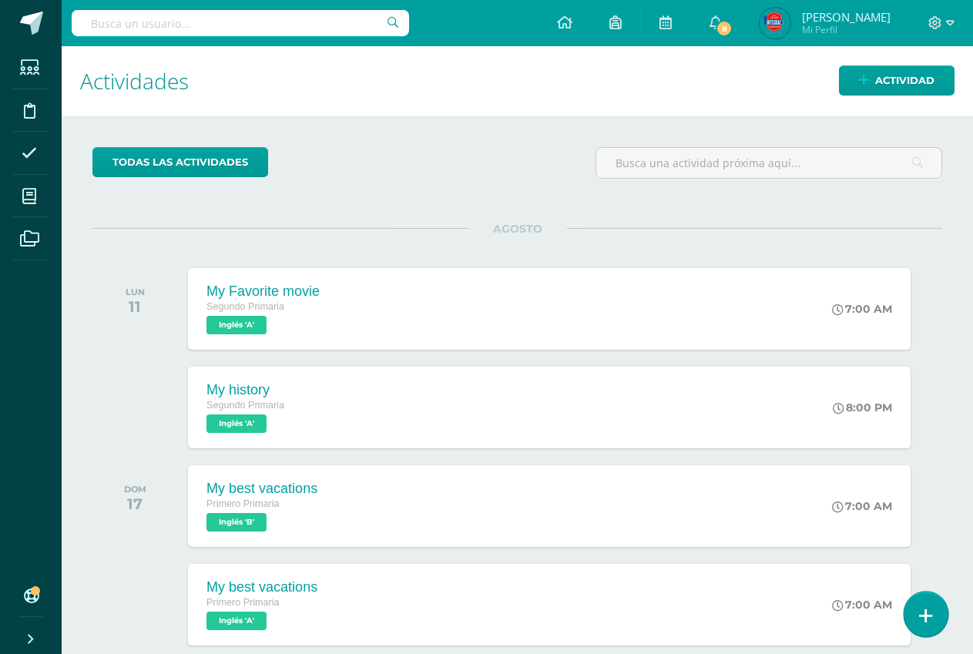
click at [933, 627] on link at bounding box center [925, 613] width 44 height 45
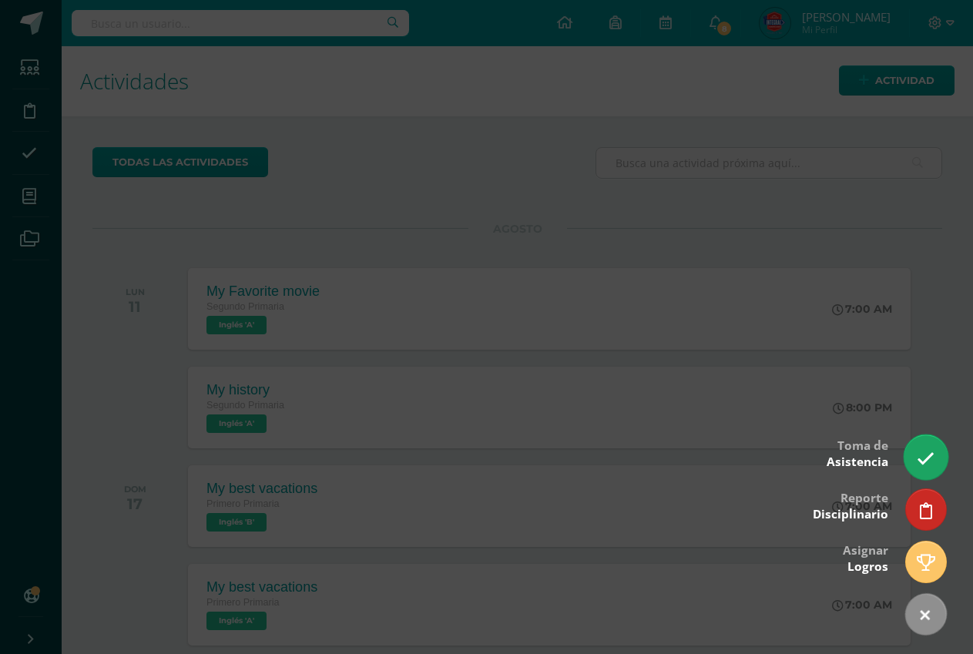
click at [940, 463] on link at bounding box center [925, 456] width 44 height 45
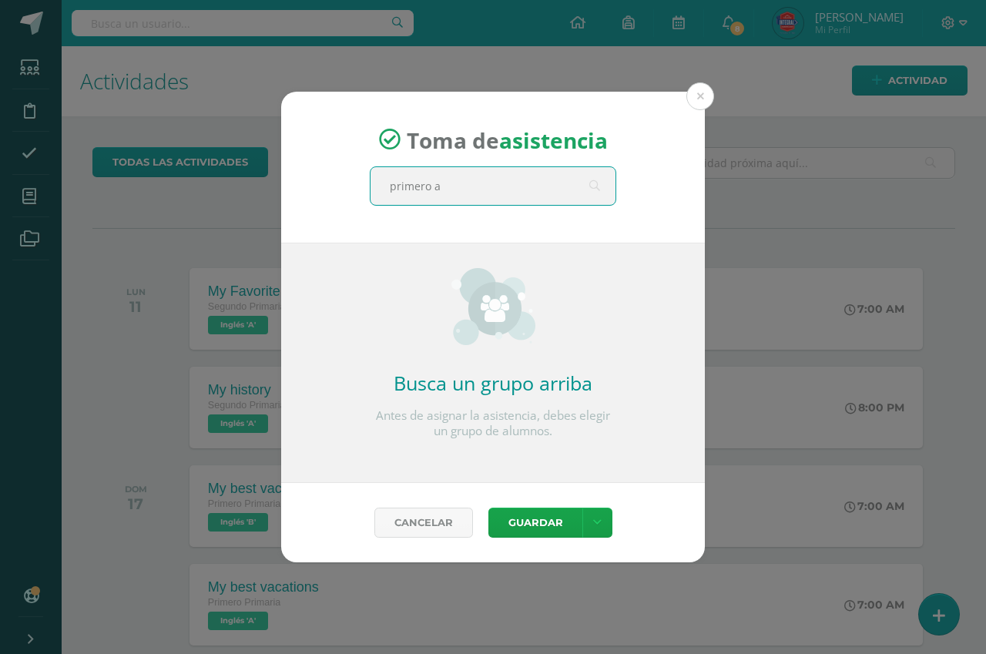
type input "primero a"
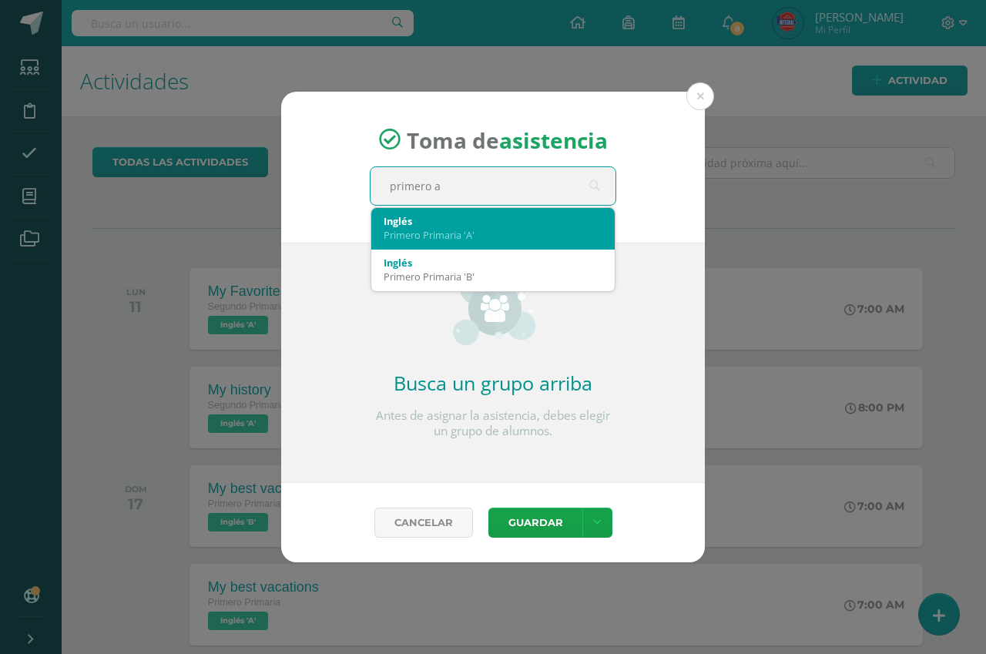
click at [429, 230] on div "Primero Primaria 'A'" at bounding box center [493, 235] width 219 height 14
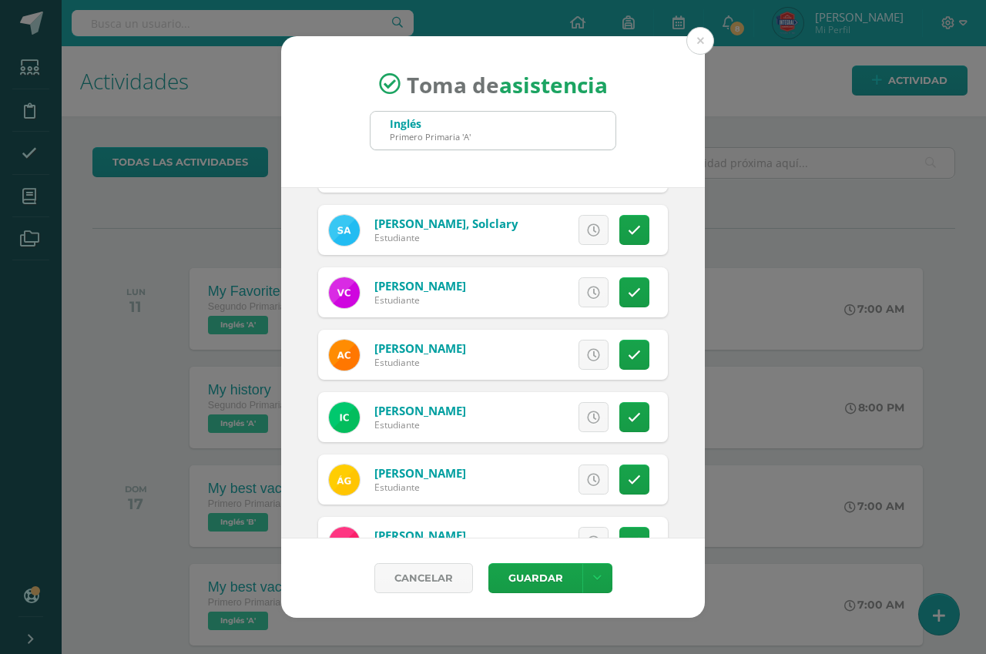
scroll to position [221, 0]
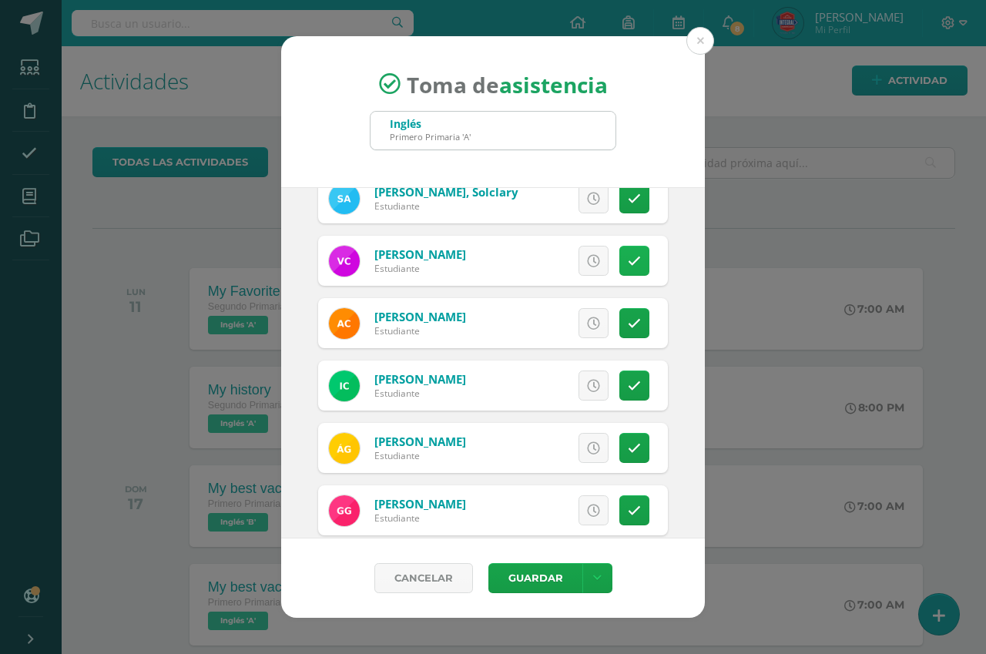
click at [628, 251] on link at bounding box center [634, 261] width 30 height 30
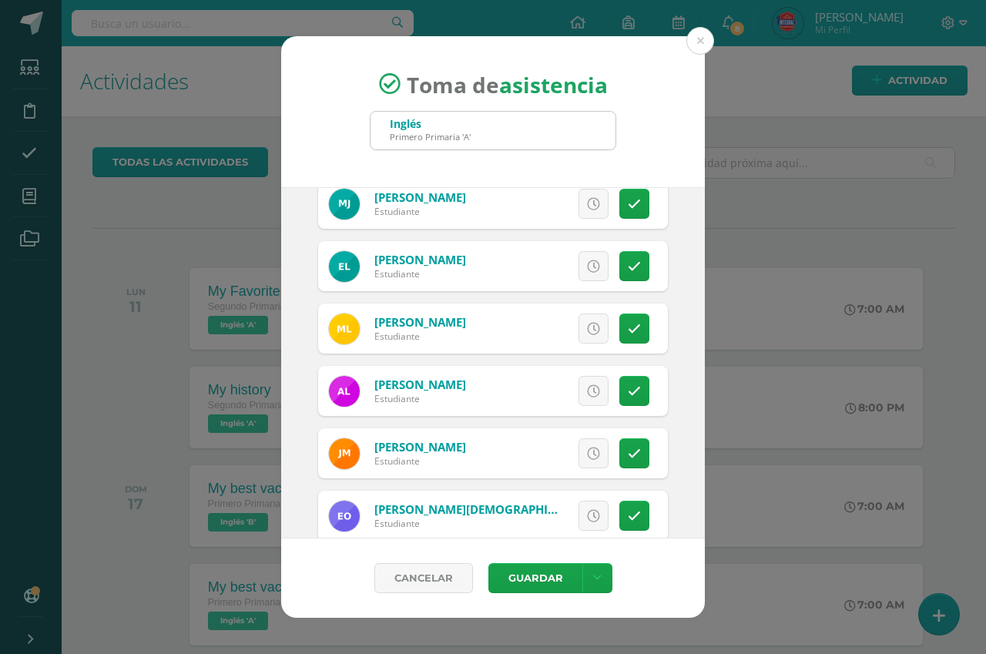
scroll to position [736, 0]
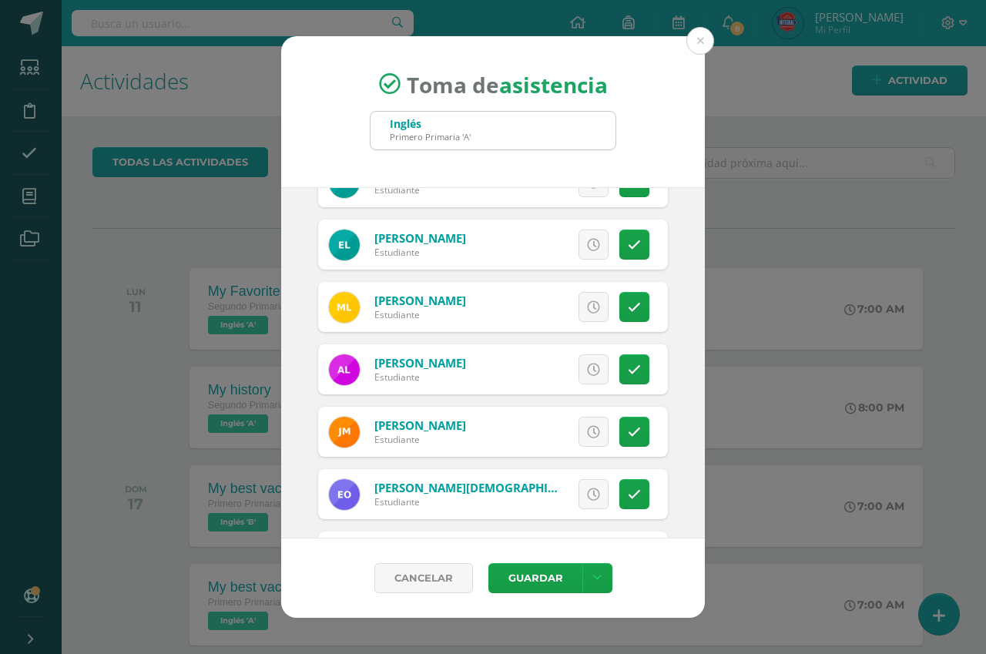
click at [706, 390] on div "Toma de asistencia Inglés Primero Primaria 'A' primero a [DATE] August, 2025 Mo…" at bounding box center [492, 327] width 973 height 582
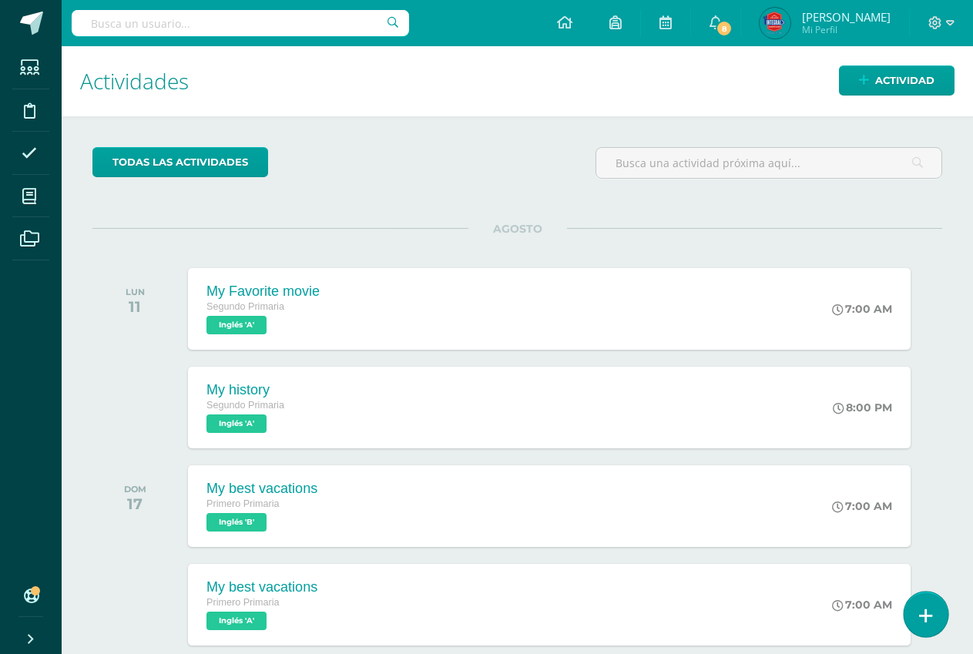
click at [938, 613] on link at bounding box center [925, 613] width 44 height 45
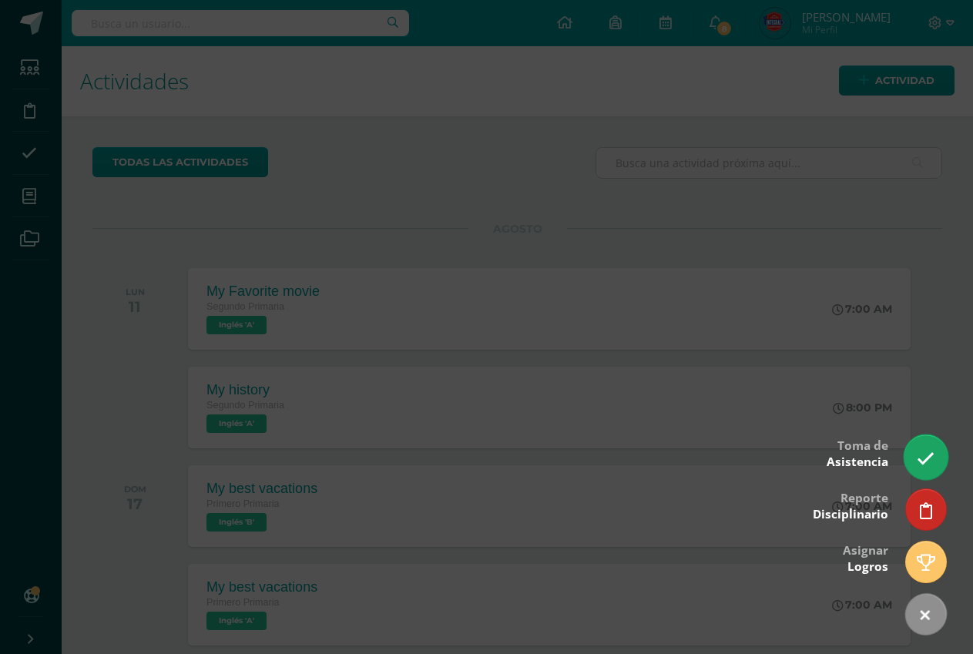
click at [920, 462] on icon at bounding box center [925, 459] width 18 height 18
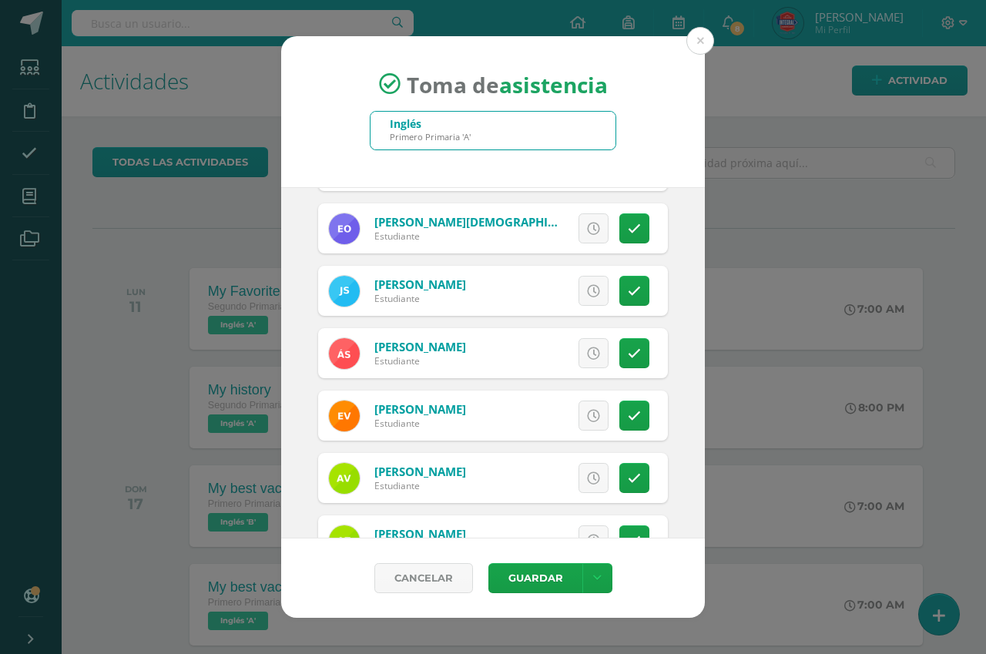
scroll to position [999, 0]
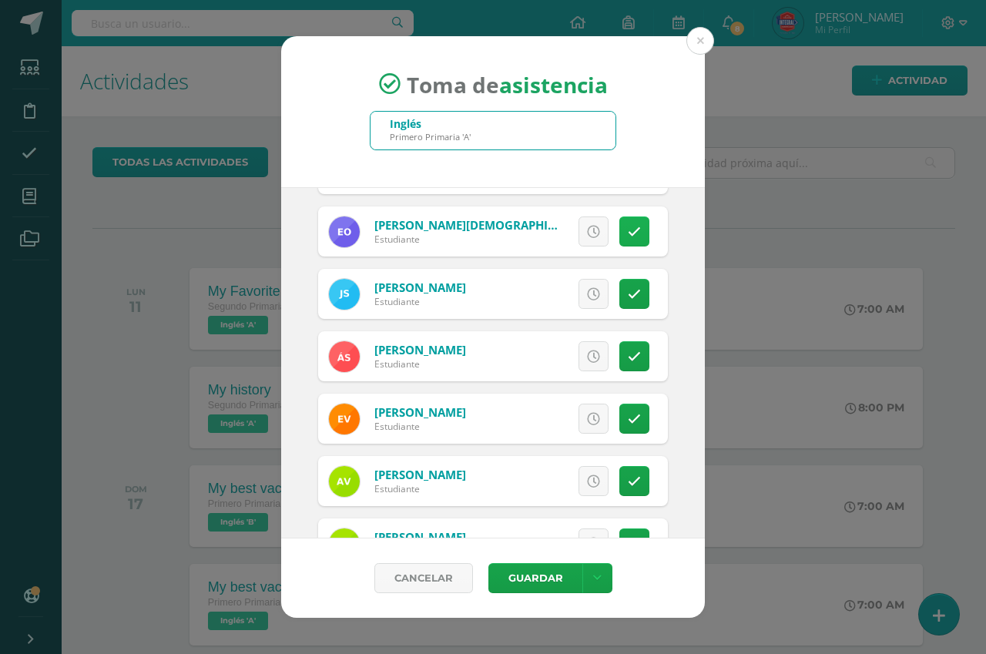
click at [623, 216] on link at bounding box center [634, 231] width 30 height 30
click at [628, 288] on icon at bounding box center [634, 294] width 13 height 13
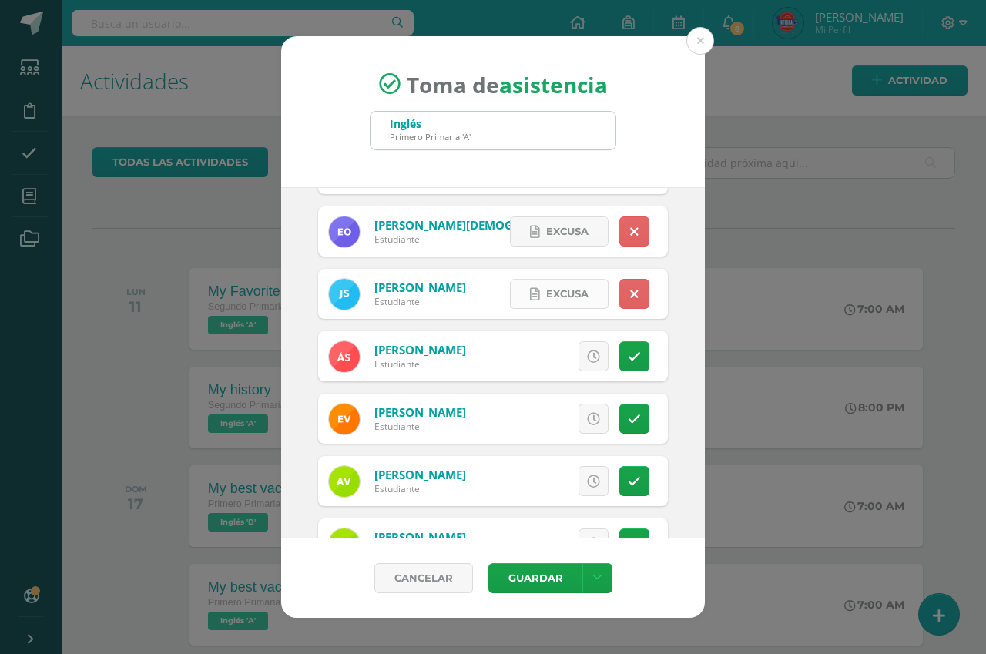
click at [561, 280] on span "Excusa" at bounding box center [567, 294] width 42 height 28
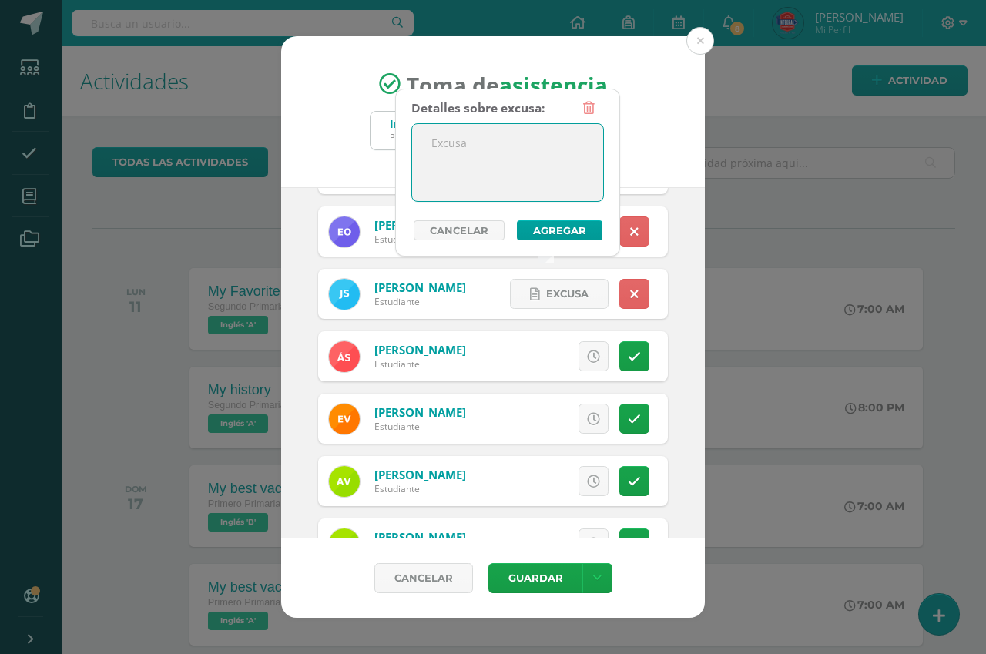
click at [507, 161] on textarea at bounding box center [507, 162] width 191 height 77
type textarea "excusa"
click at [571, 233] on button "Agregar" at bounding box center [559, 230] width 85 height 20
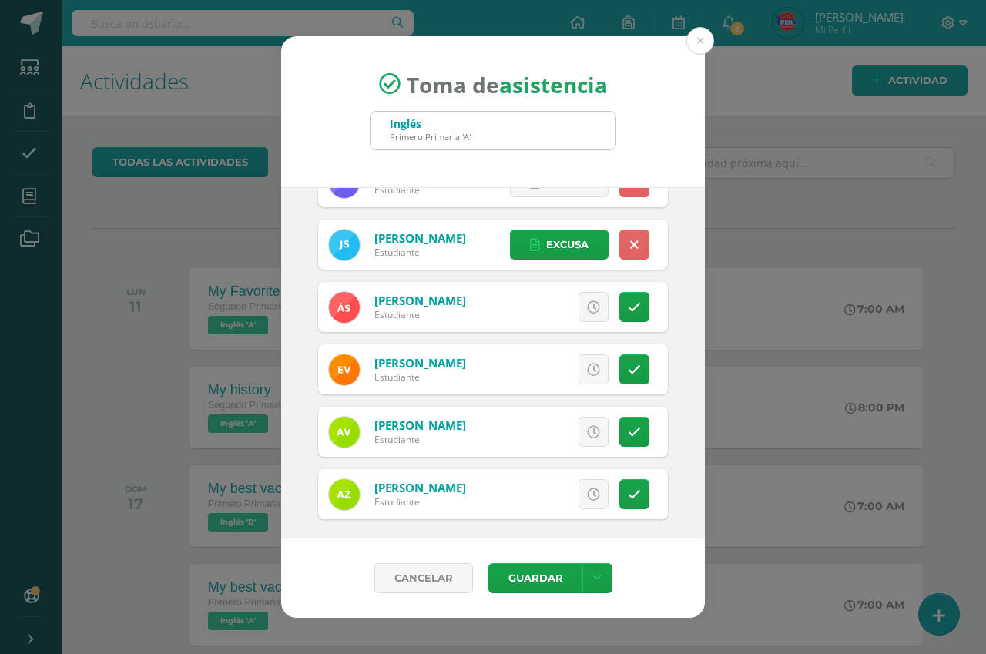
scroll to position [1121, 0]
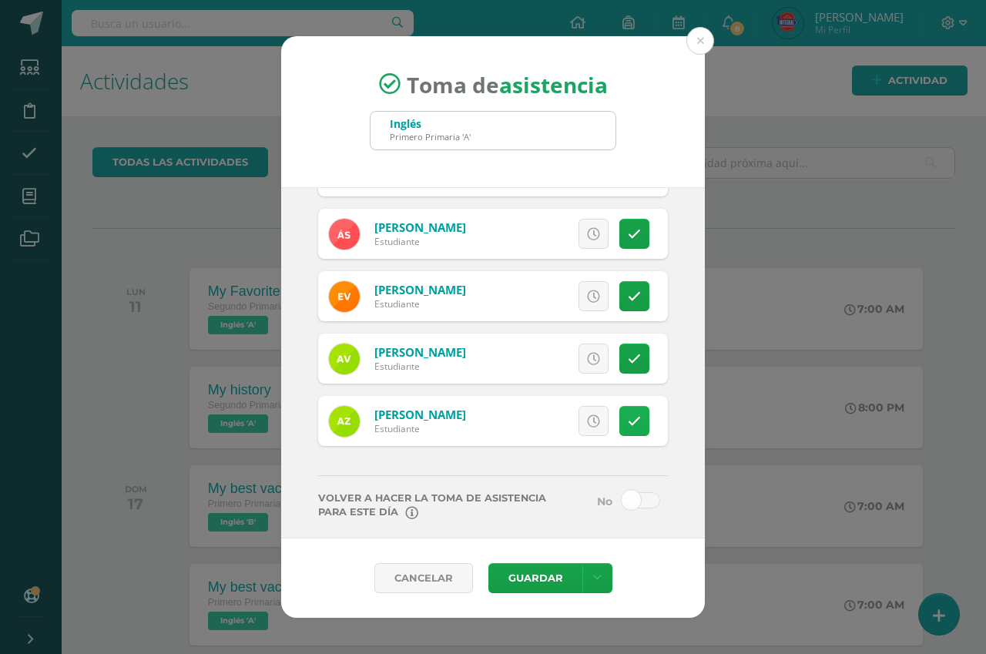
drag, startPoint x: 620, startPoint y: 409, endPoint x: 615, endPoint y: 418, distance: 10.3
click at [628, 415] on icon at bounding box center [634, 421] width 13 height 13
click at [531, 584] on button "Guardar" at bounding box center [535, 578] width 94 height 30
